Goal: Task Accomplishment & Management: Manage account settings

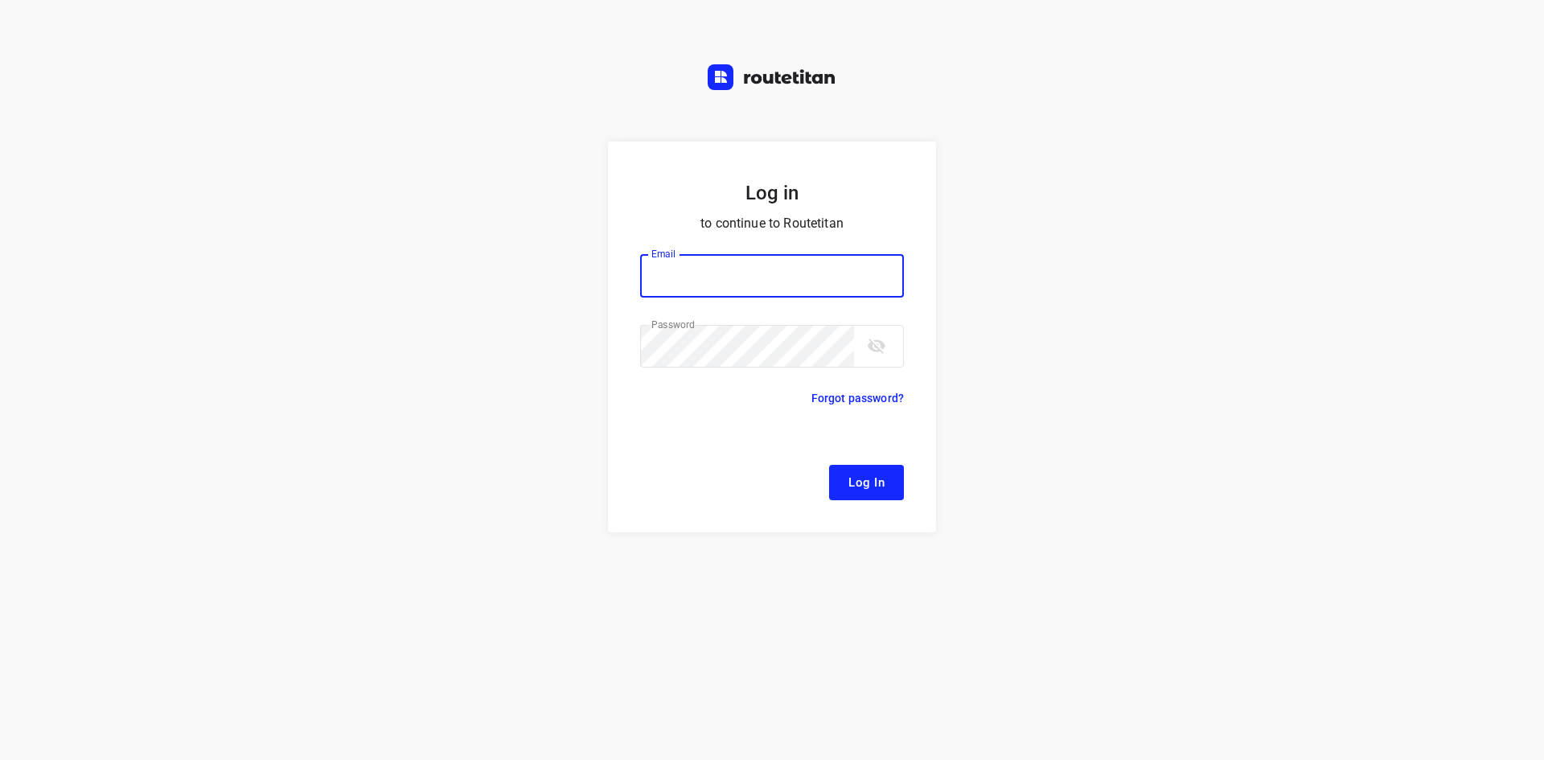
type input "[EMAIL_ADDRESS][DOMAIN_NAME]"
click at [860, 490] on span "Log In" at bounding box center [866, 482] width 36 height 21
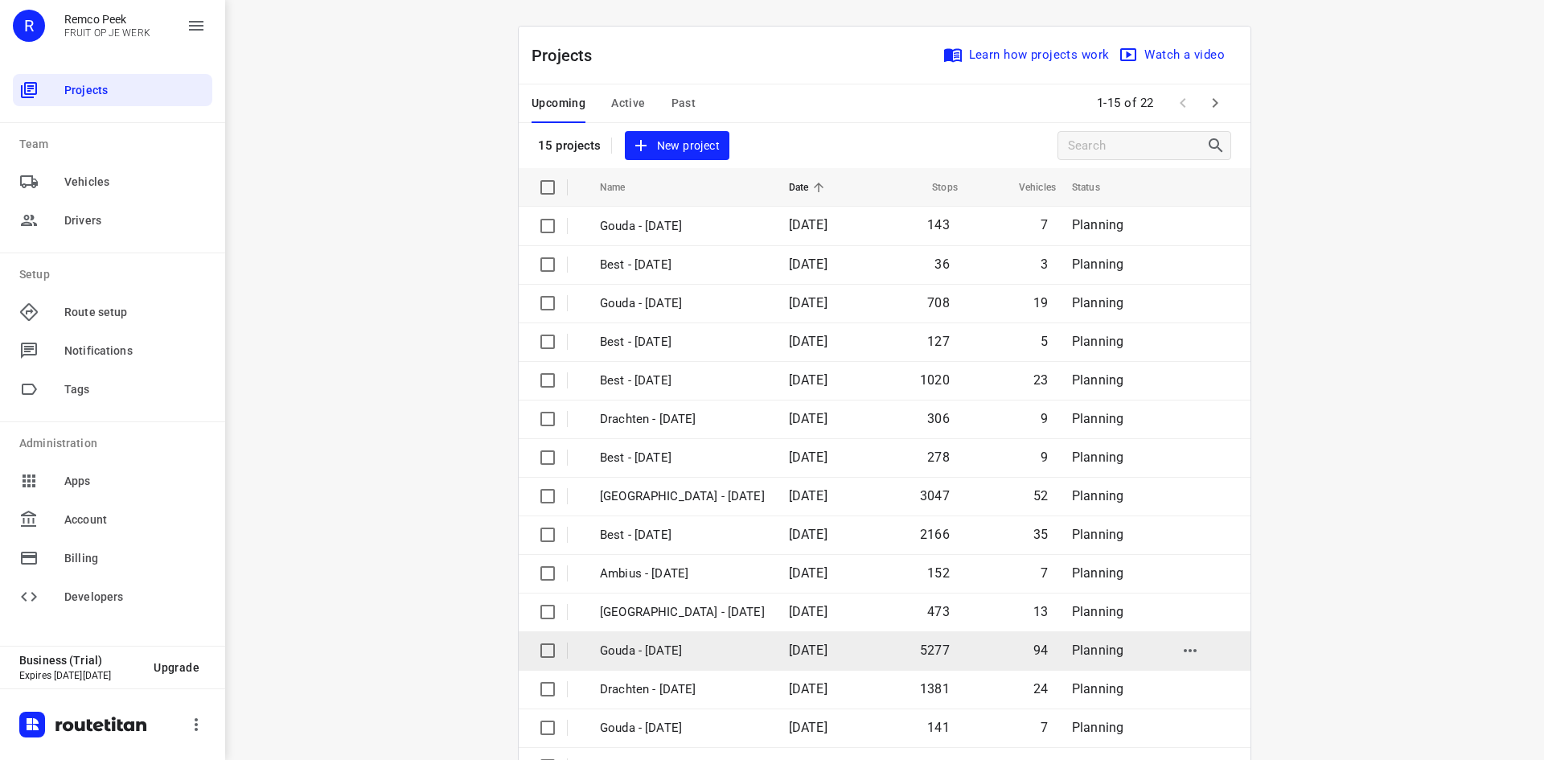
click at [707, 649] on p "Gouda - [DATE]" at bounding box center [682, 651] width 165 height 18
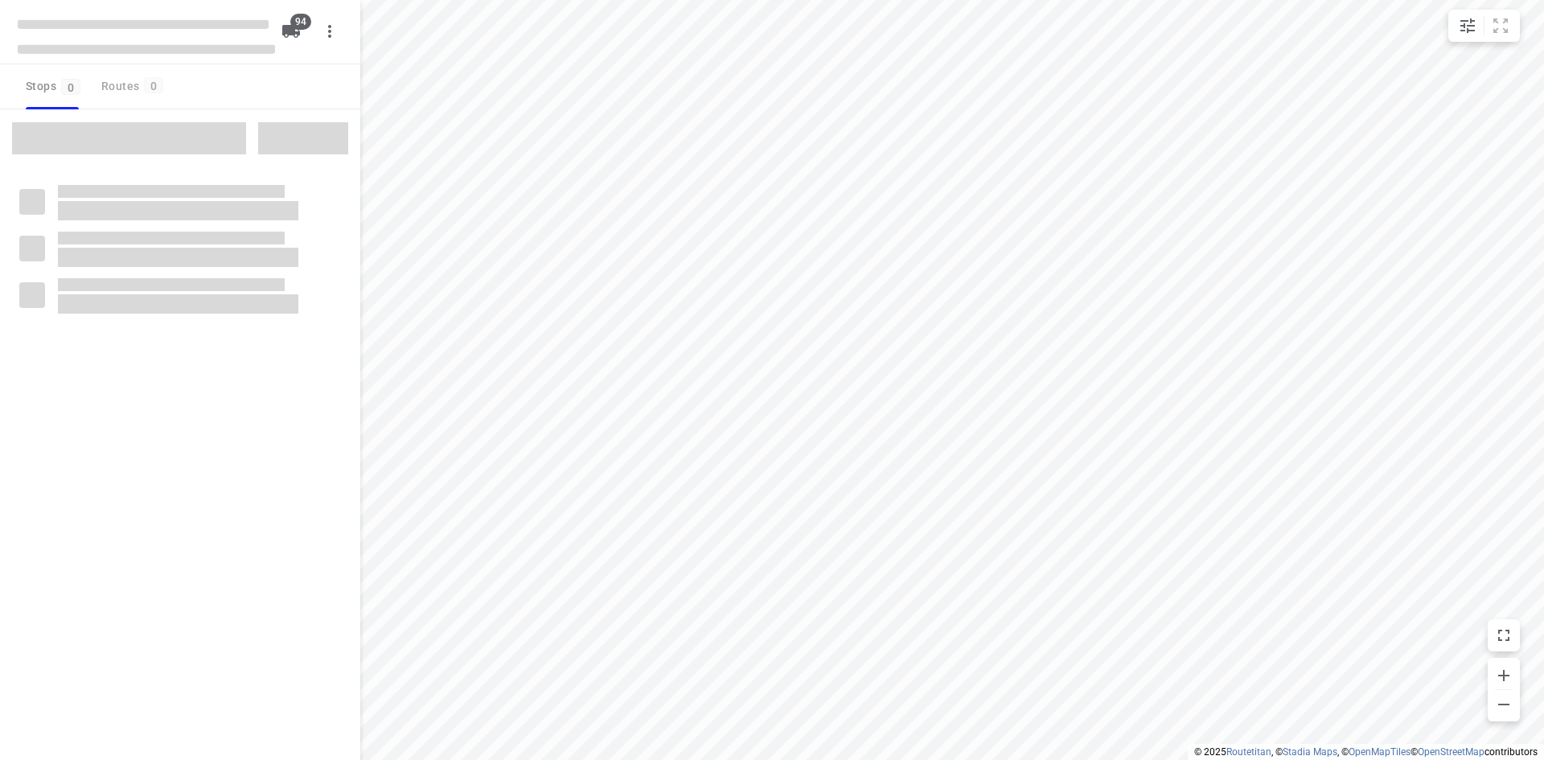
checkbox input "true"
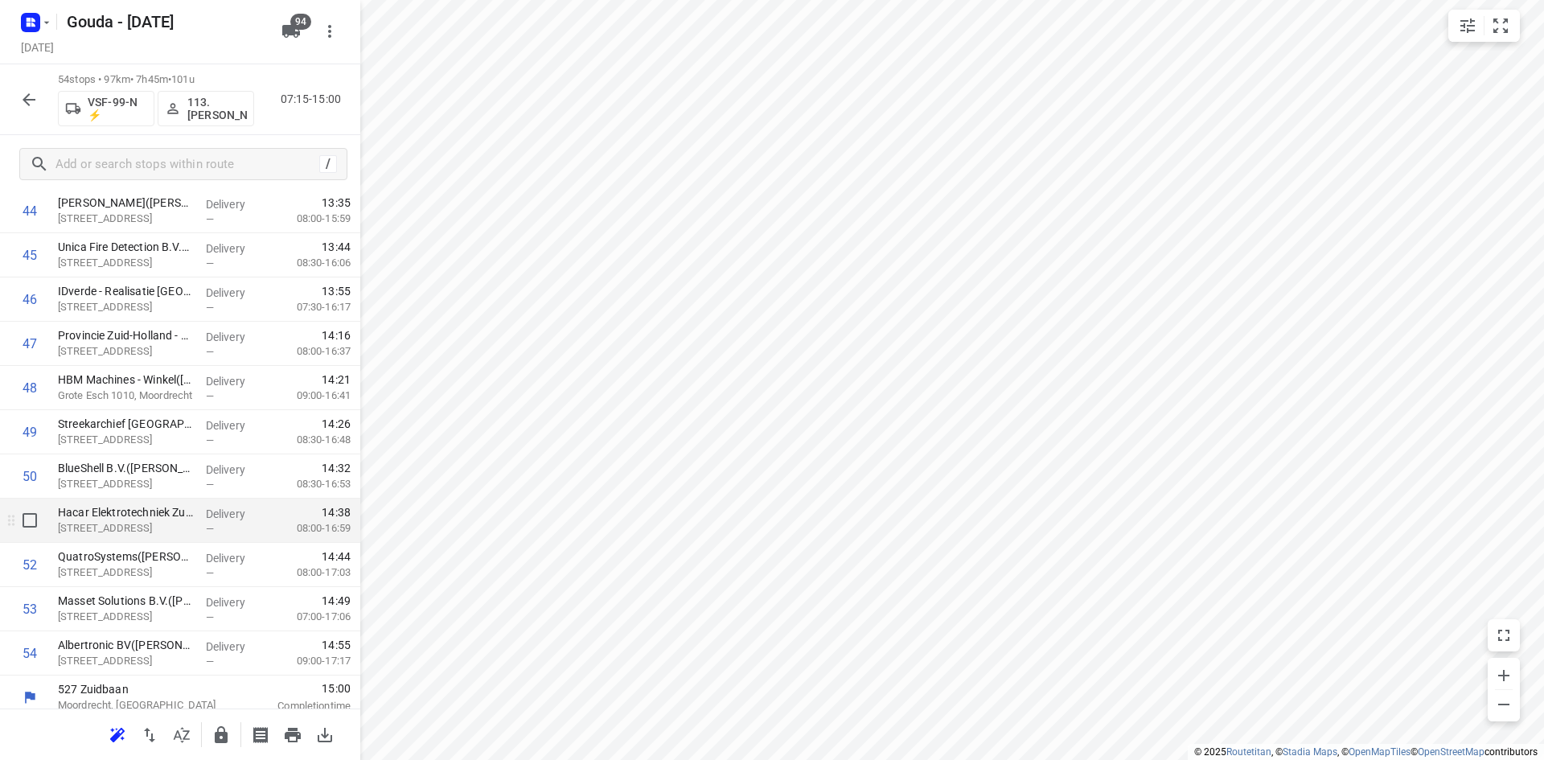
scroll to position [2043, 0]
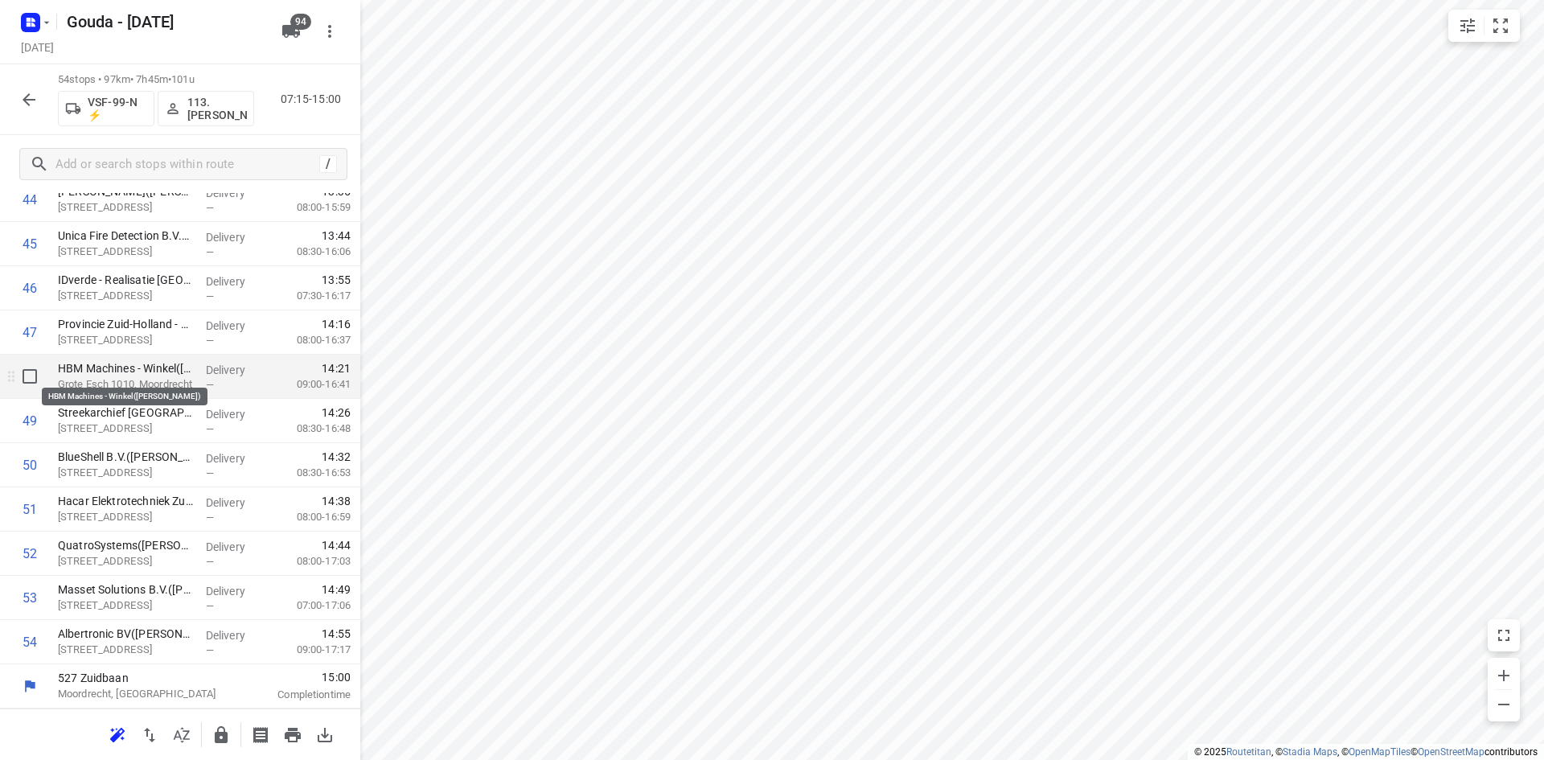
click at [153, 373] on p "HBM Machines - Winkel([PERSON_NAME])" at bounding box center [125, 368] width 135 height 16
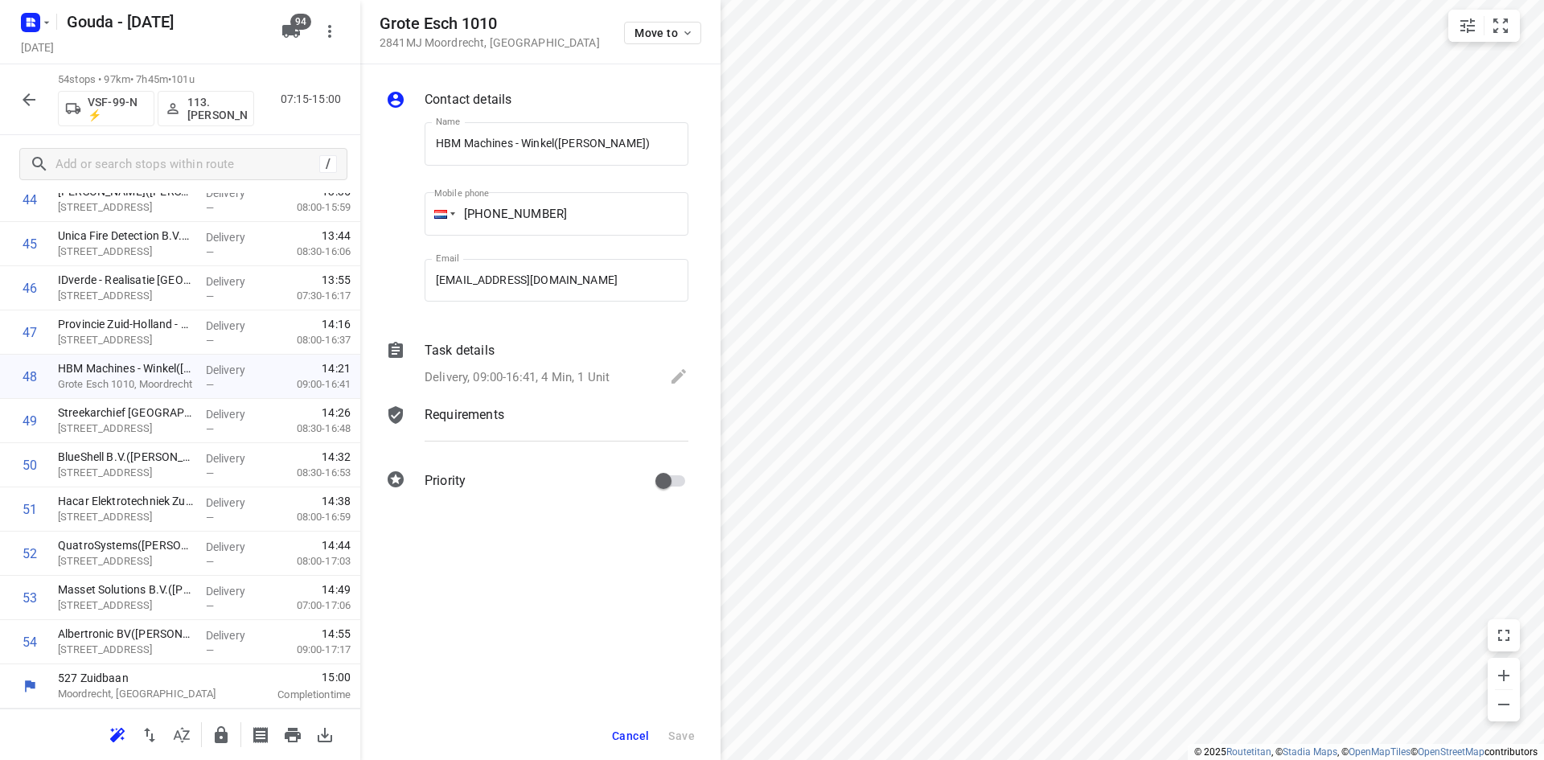
click at [499, 364] on div "Task details Delivery, 09:00-16:41, 4 Min, 1 Unit" at bounding box center [556, 365] width 270 height 55
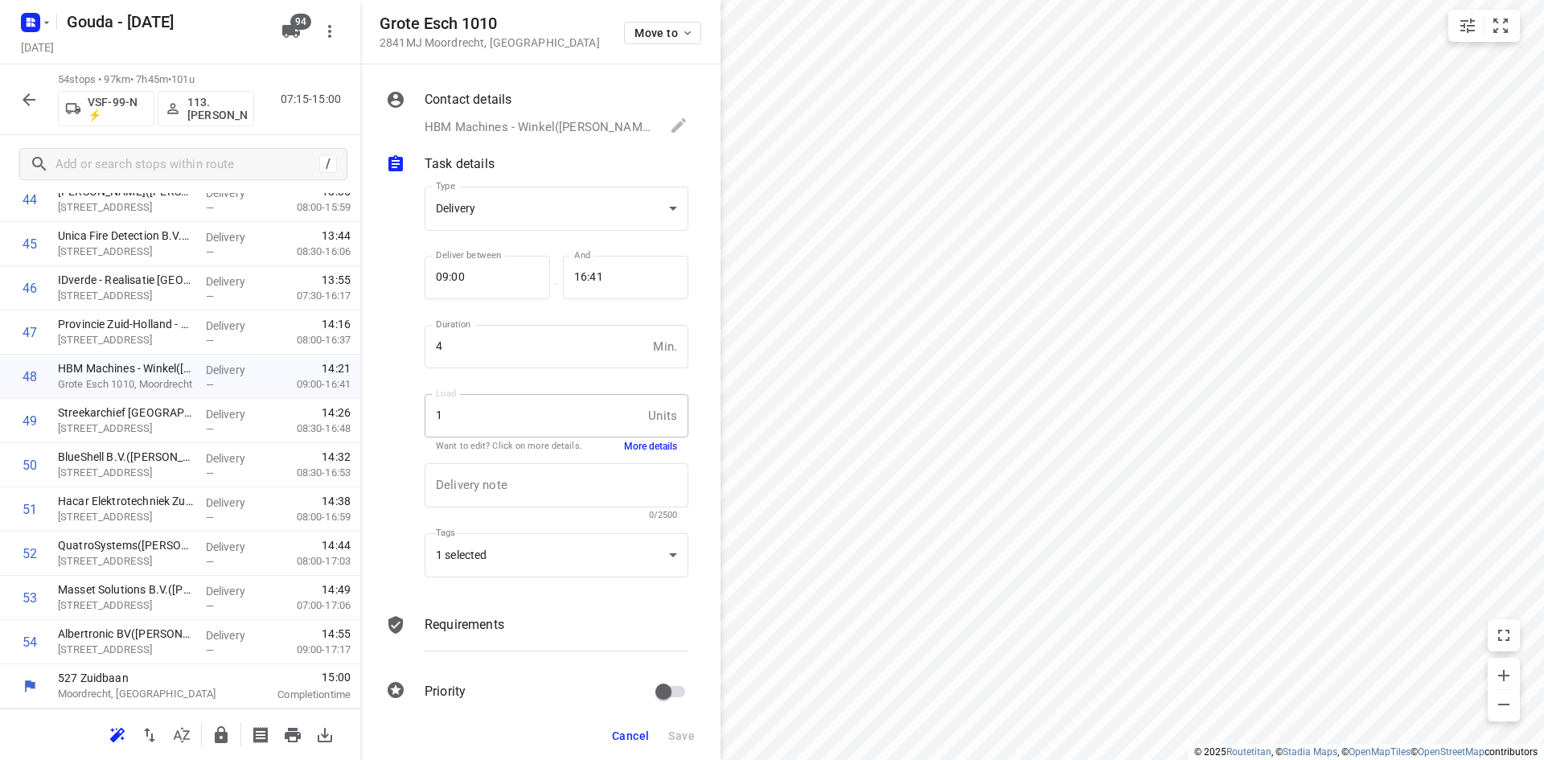
click at [658, 445] on button "More details" at bounding box center [650, 447] width 53 height 14
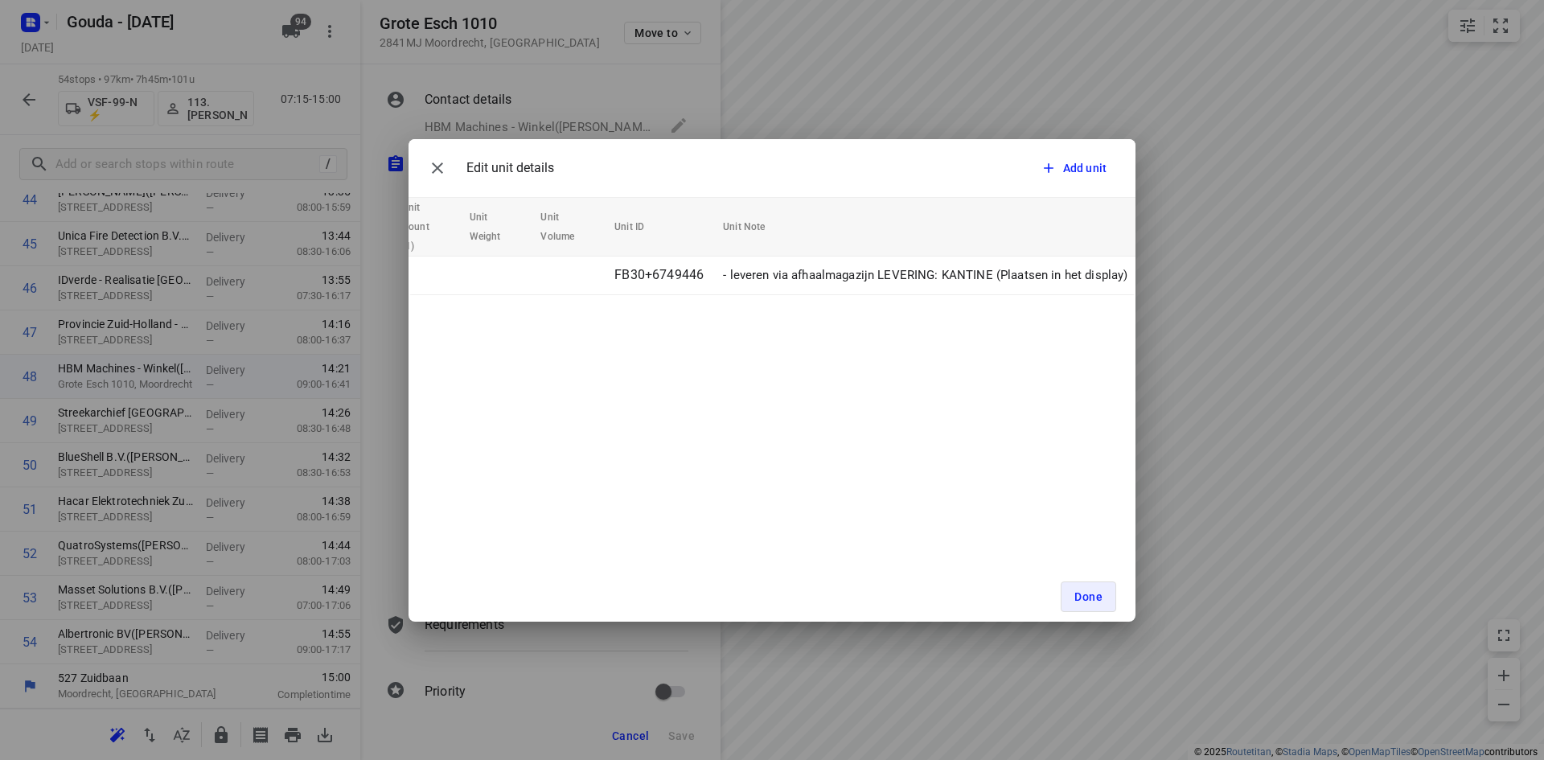
scroll to position [0, 101]
click at [439, 176] on icon "button" at bounding box center [437, 167] width 19 height 19
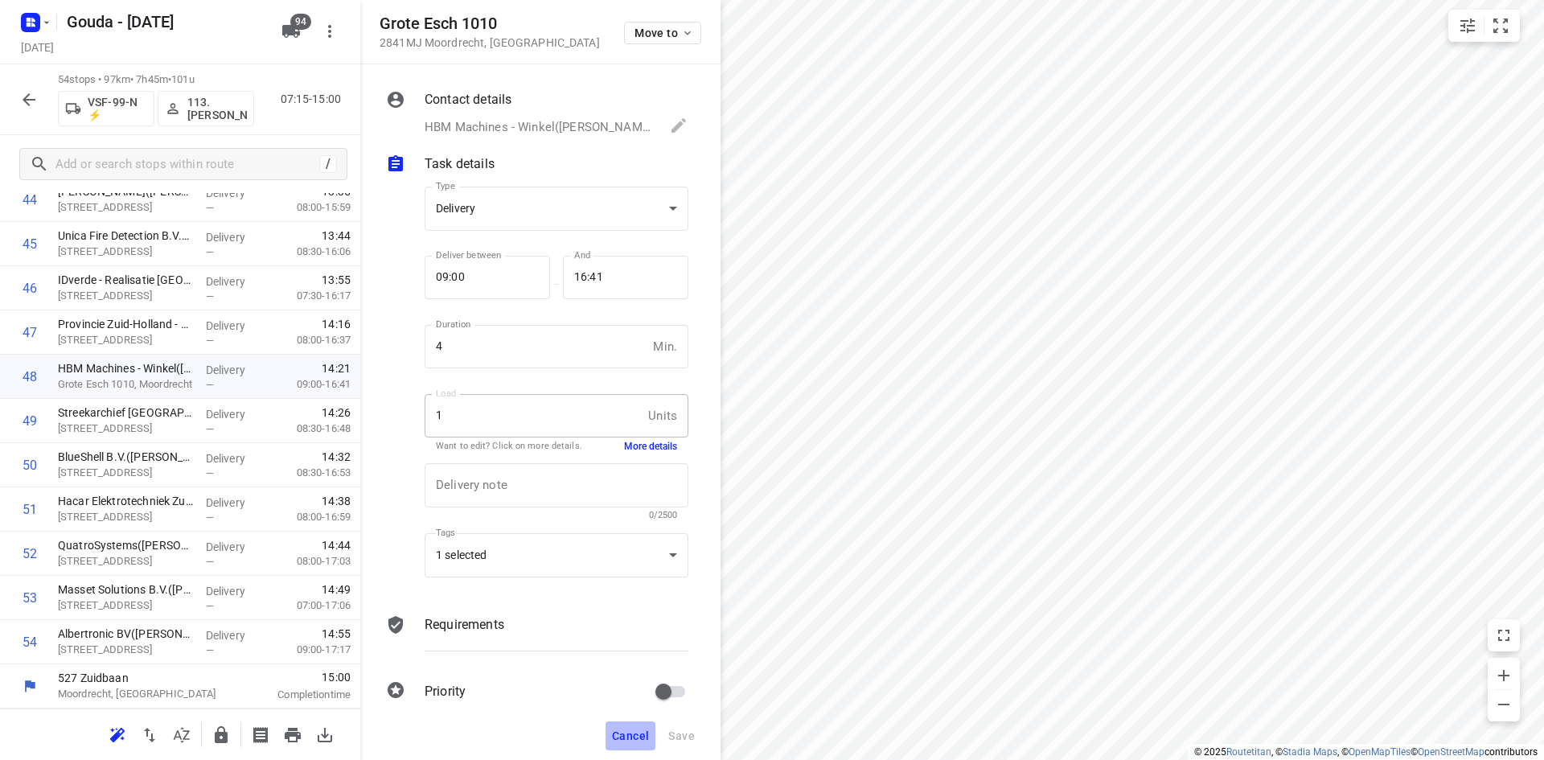
click at [634, 726] on button "Cancel" at bounding box center [631, 735] width 50 height 29
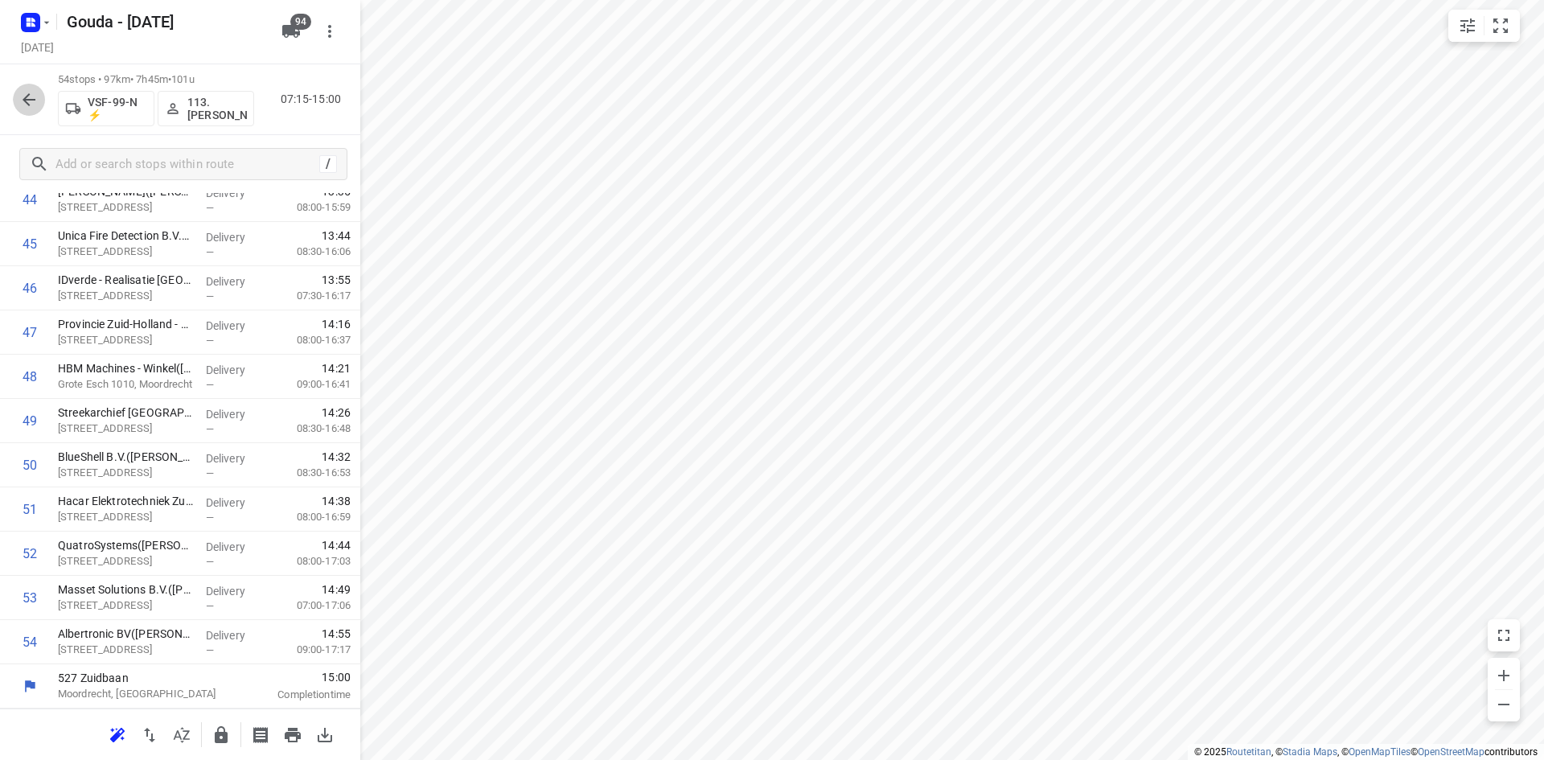
click at [32, 104] on icon "button" at bounding box center [28, 99] width 19 height 19
click at [40, 32] on icon "button" at bounding box center [31, 23] width 26 height 26
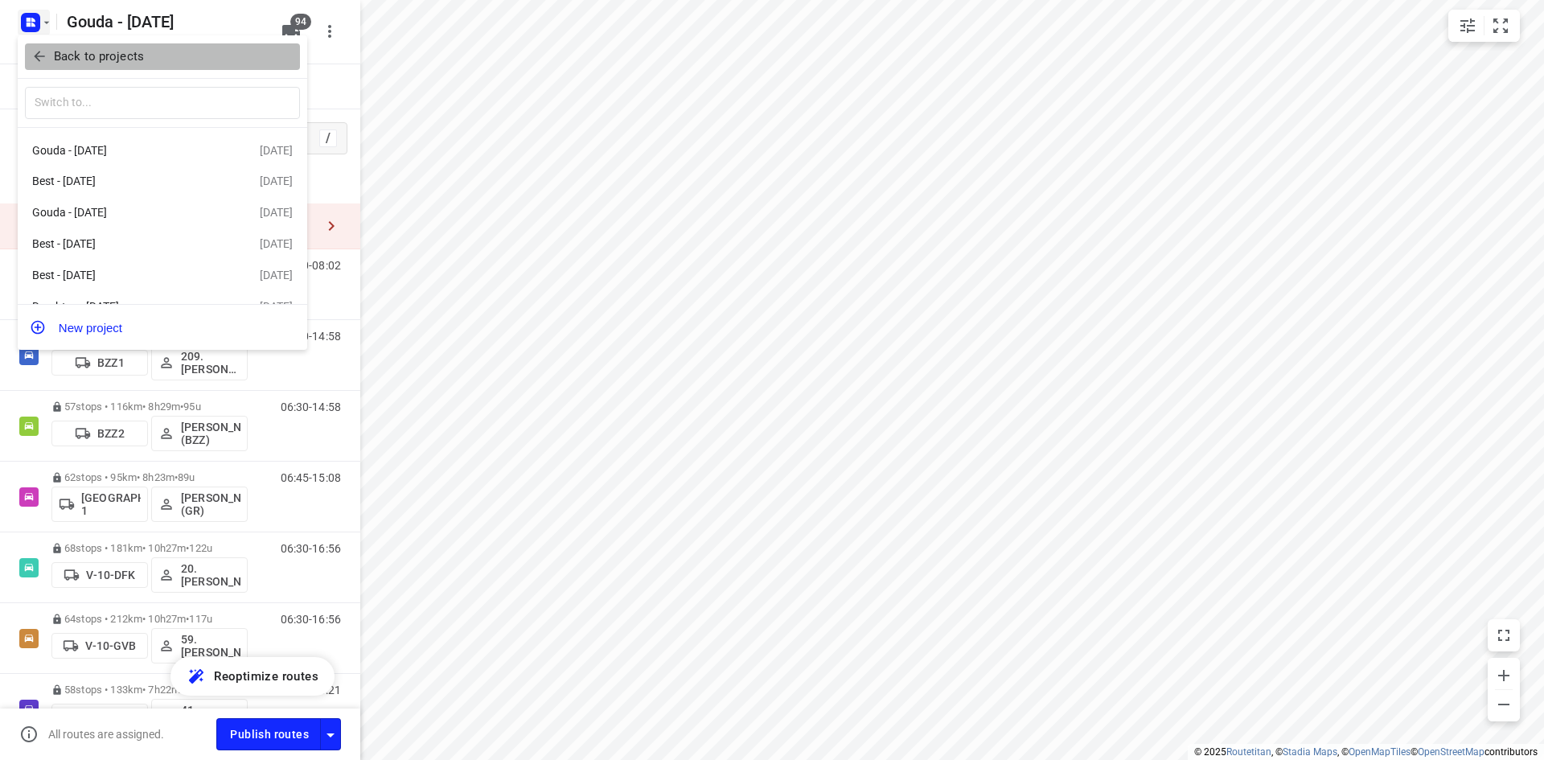
click at [189, 69] on button "Back to projects" at bounding box center [162, 56] width 275 height 27
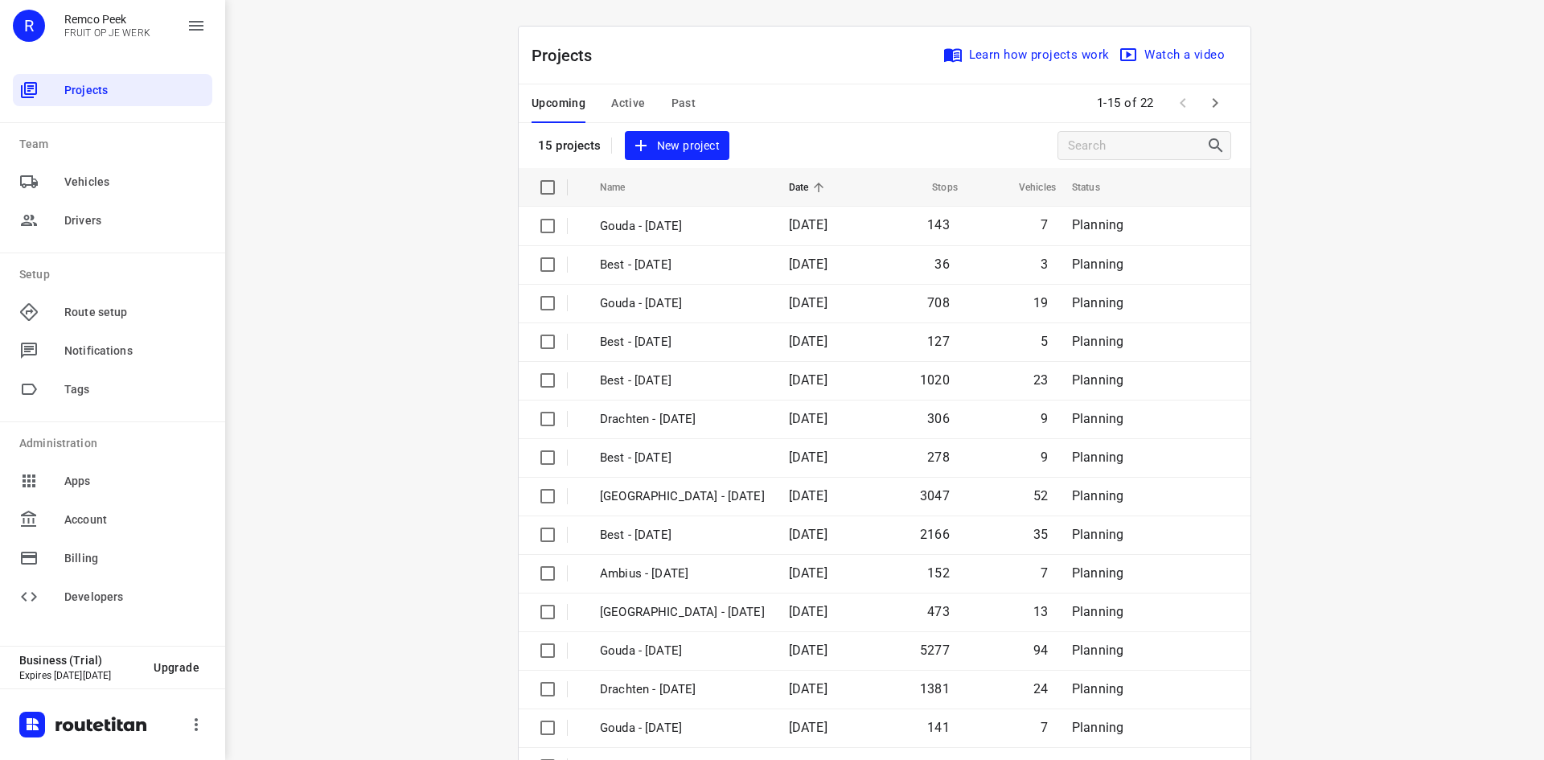
click at [618, 101] on span "Active" at bounding box center [628, 103] width 34 height 20
